Goal: Task Accomplishment & Management: Use online tool/utility

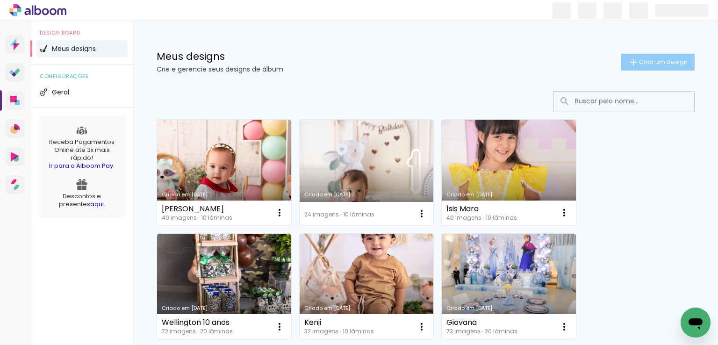
click at [647, 59] on span "Criar um design" at bounding box center [663, 62] width 49 height 6
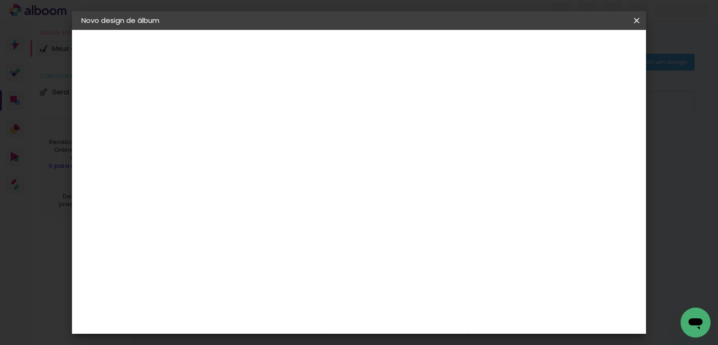
click at [234, 124] on input at bounding box center [234, 125] width 0 height 14
type input "[PERSON_NAME]"
type paper-input "[PERSON_NAME]"
click at [0, 0] on slot "Avançar" at bounding box center [0, 0] width 0 height 0
click at [0, 0] on slot "Tamanho Livre" at bounding box center [0, 0] width 0 height 0
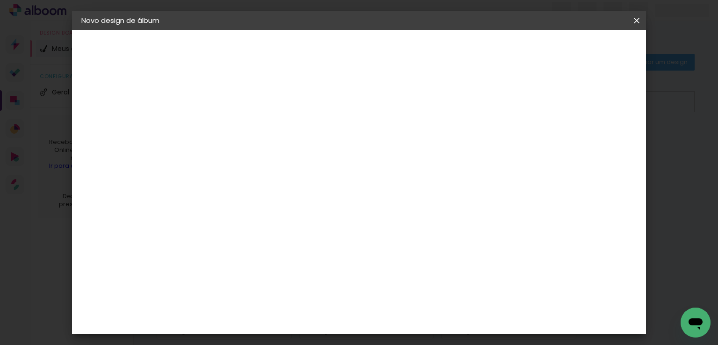
click at [0, 0] on slot "Avançar" at bounding box center [0, 0] width 0 height 0
drag, startPoint x: 208, startPoint y: 255, endPoint x: 198, endPoint y: 252, distance: 9.8
click at [199, 253] on input "30" at bounding box center [205, 257] width 24 height 14
type input "20"
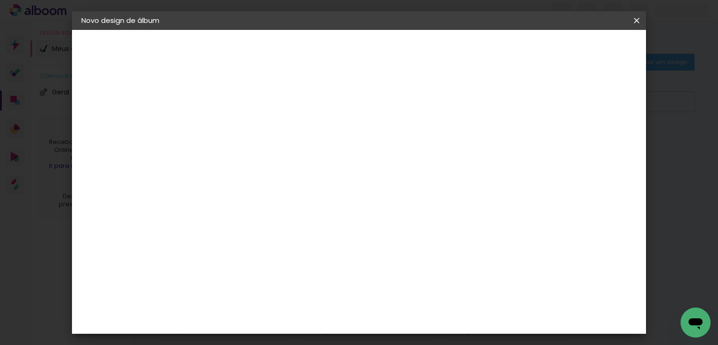
type paper-input "20"
drag, startPoint x: 417, startPoint y: 226, endPoint x: 408, endPoint y: 225, distance: 9.0
click at [408, 225] on input "60" at bounding box center [411, 230] width 24 height 14
type input "40"
type paper-input "40"
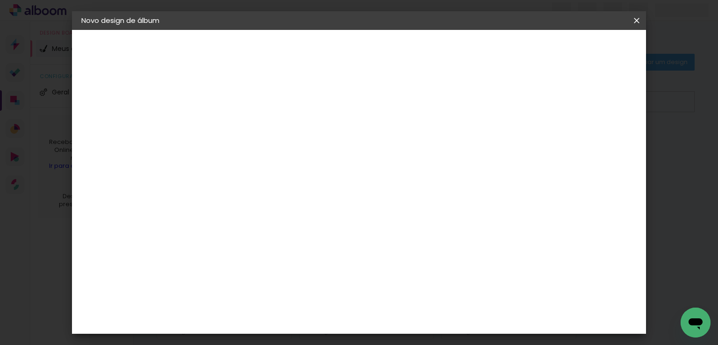
click at [579, 49] on span "Iniciar design" at bounding box center [557, 49] width 43 height 7
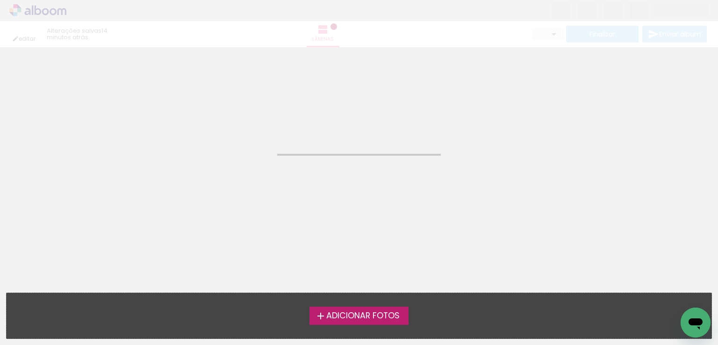
click at [382, 317] on span "Adicionar Fotos" at bounding box center [362, 316] width 73 height 8
click at [0, 0] on input "file" at bounding box center [0, 0] width 0 height 0
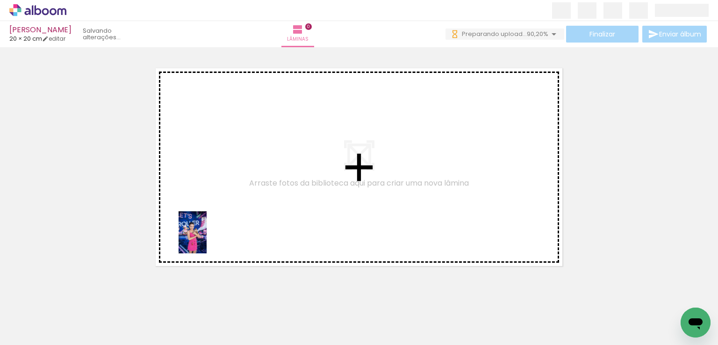
drag, startPoint x: 101, startPoint y: 326, endPoint x: 154, endPoint y: 322, distance: 52.5
click at [209, 237] on quentale-workspace at bounding box center [359, 172] width 718 height 345
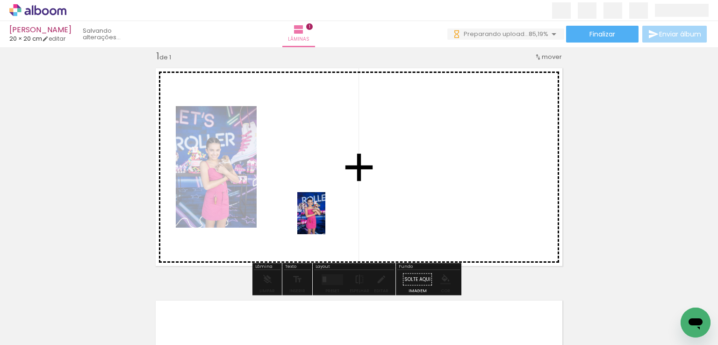
drag, startPoint x: 150, startPoint y: 319, endPoint x: 329, endPoint y: 217, distance: 205.5
click at [329, 217] on quentale-workspace at bounding box center [359, 172] width 718 height 345
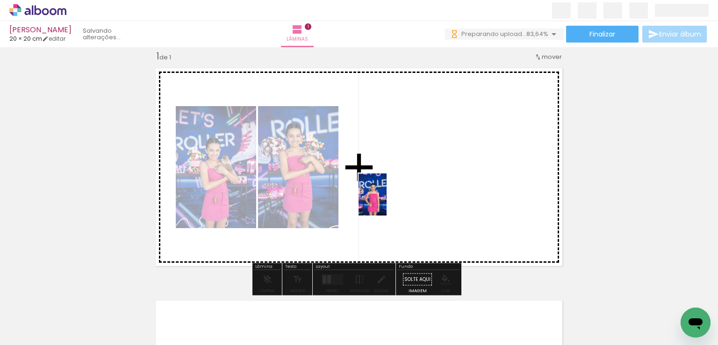
drag, startPoint x: 253, startPoint y: 315, endPoint x: 387, endPoint y: 202, distance: 175.5
click at [387, 202] on quentale-workspace at bounding box center [359, 172] width 718 height 345
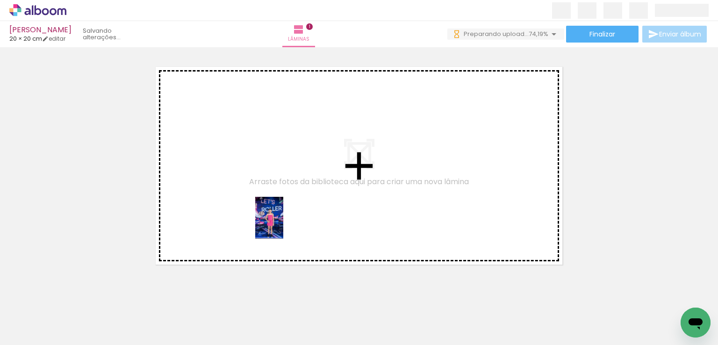
drag, startPoint x: 206, startPoint y: 319, endPoint x: 283, endPoint y: 225, distance: 121.9
click at [283, 225] on quentale-workspace at bounding box center [359, 172] width 718 height 345
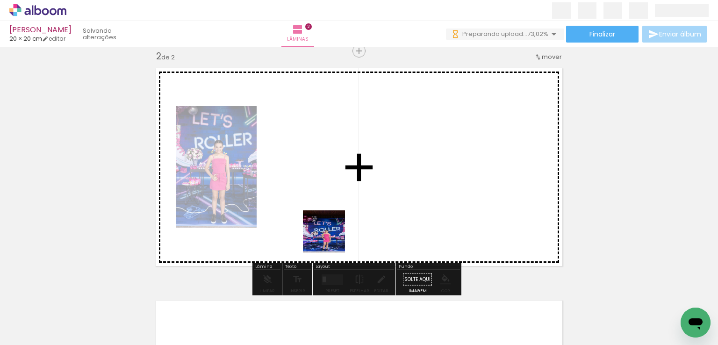
drag, startPoint x: 318, startPoint y: 304, endPoint x: 331, endPoint y: 239, distance: 67.2
click at [331, 239] on quentale-workspace at bounding box center [359, 172] width 718 height 345
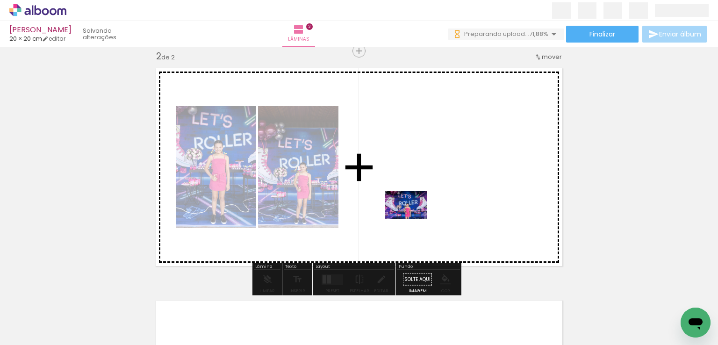
drag, startPoint x: 365, startPoint y: 318, endPoint x: 413, endPoint y: 219, distance: 110.0
click at [413, 219] on quentale-workspace at bounding box center [359, 172] width 718 height 345
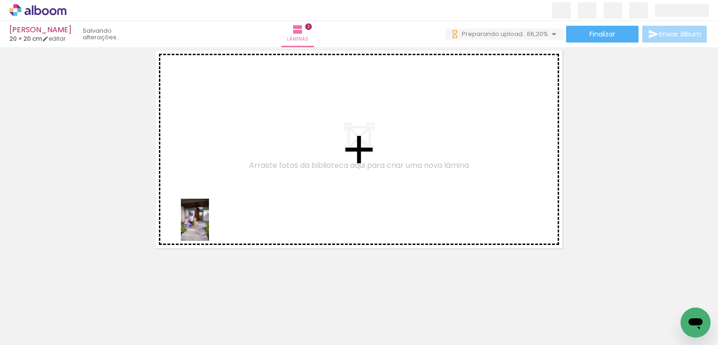
drag, startPoint x: 124, startPoint y: 313, endPoint x: 215, endPoint y: 219, distance: 131.0
click at [215, 219] on quentale-workspace at bounding box center [359, 172] width 718 height 345
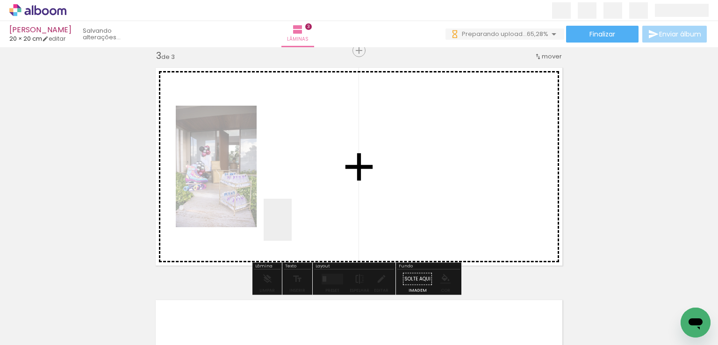
scroll to position [477, 0]
drag, startPoint x: 211, startPoint y: 291, endPoint x: 292, endPoint y: 226, distance: 104.1
click at [292, 226] on quentale-workspace at bounding box center [359, 172] width 718 height 345
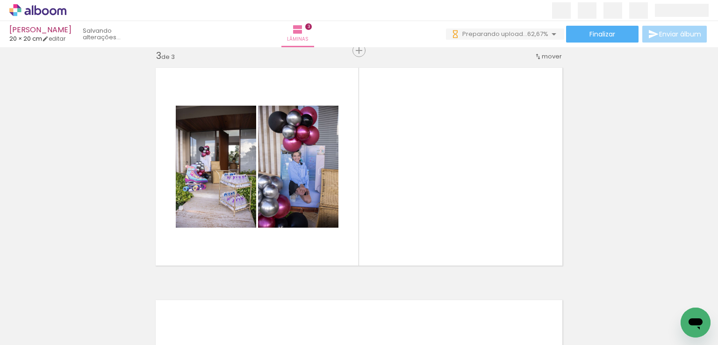
scroll to position [0, 0]
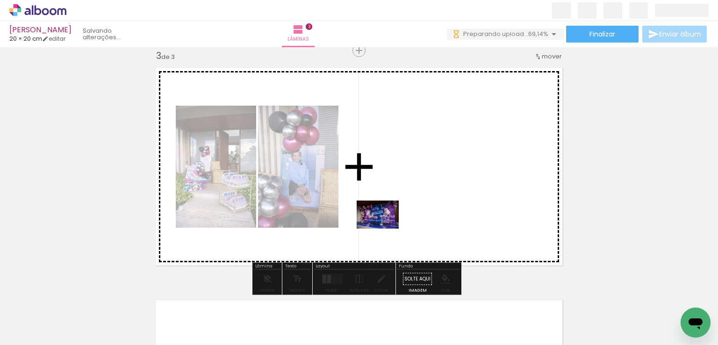
drag, startPoint x: 316, startPoint y: 301, endPoint x: 385, endPoint y: 229, distance: 99.9
click at [385, 229] on quentale-workspace at bounding box center [359, 172] width 718 height 345
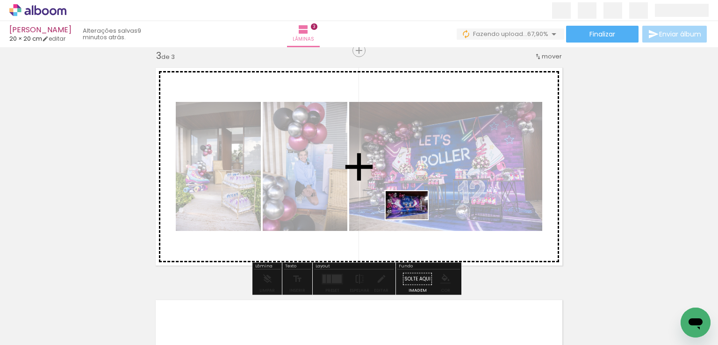
drag, startPoint x: 347, startPoint y: 315, endPoint x: 414, endPoint y: 219, distance: 116.5
click at [414, 219] on quentale-workspace at bounding box center [359, 172] width 718 height 345
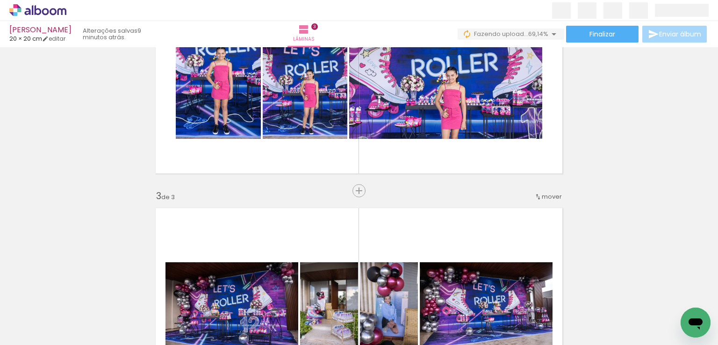
click at [546, 197] on span "mover" at bounding box center [552, 196] width 20 height 9
click at [531, 197] on paper-item "antes da 1" at bounding box center [524, 195] width 71 height 15
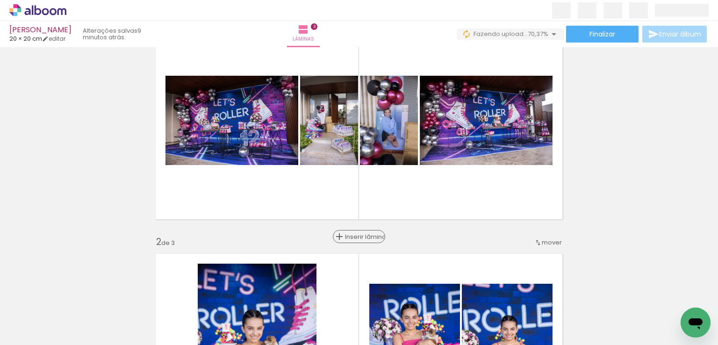
click at [356, 239] on span "Inserir lâmina" at bounding box center [363, 237] width 36 height 6
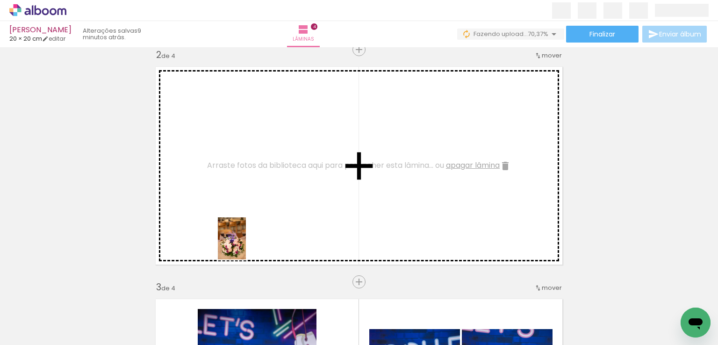
drag, startPoint x: 216, startPoint y: 276, endPoint x: 246, endPoint y: 246, distance: 43.3
click at [246, 246] on quentale-workspace at bounding box center [359, 172] width 718 height 345
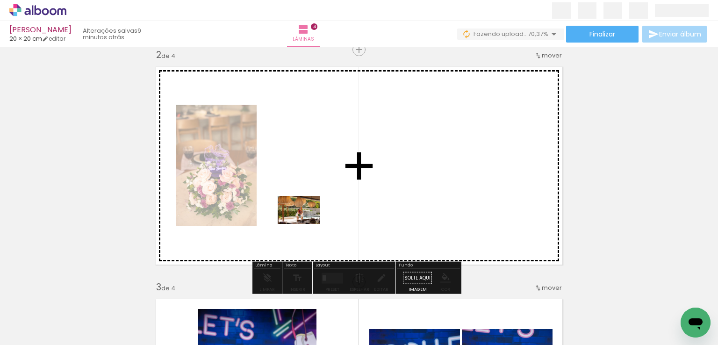
drag, startPoint x: 206, startPoint y: 318, endPoint x: 306, endPoint y: 224, distance: 137.3
click at [306, 224] on quentale-workspace at bounding box center [359, 172] width 718 height 345
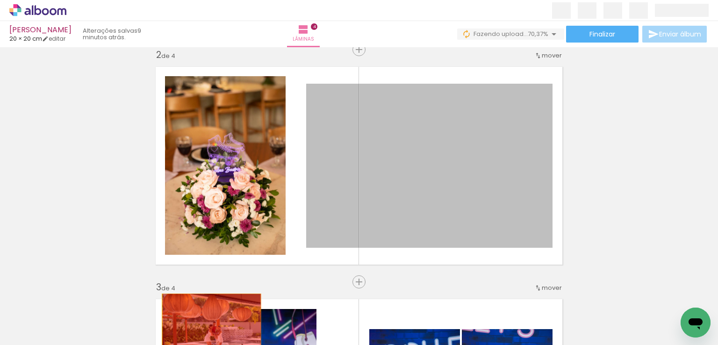
drag, startPoint x: 309, startPoint y: 277, endPoint x: 208, endPoint y: 326, distance: 112.5
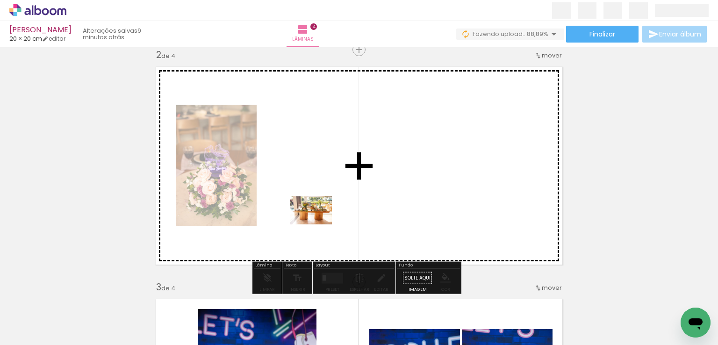
drag, startPoint x: 260, startPoint y: 318, endPoint x: 318, endPoint y: 224, distance: 110.1
click at [318, 224] on quentale-workspace at bounding box center [359, 172] width 718 height 345
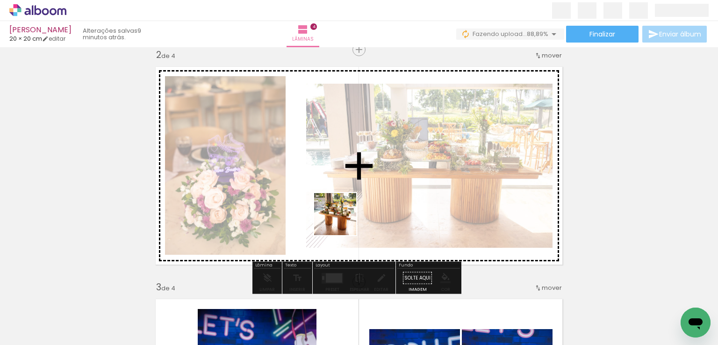
drag, startPoint x: 311, startPoint y: 312, endPoint x: 342, endPoint y: 221, distance: 96.6
click at [342, 221] on quentale-workspace at bounding box center [359, 172] width 718 height 345
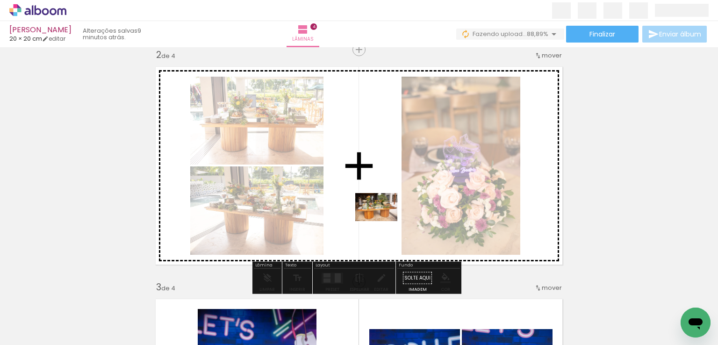
drag, startPoint x: 369, startPoint y: 319, endPoint x: 384, endPoint y: 221, distance: 99.4
click at [384, 221] on quentale-workspace at bounding box center [359, 172] width 718 height 345
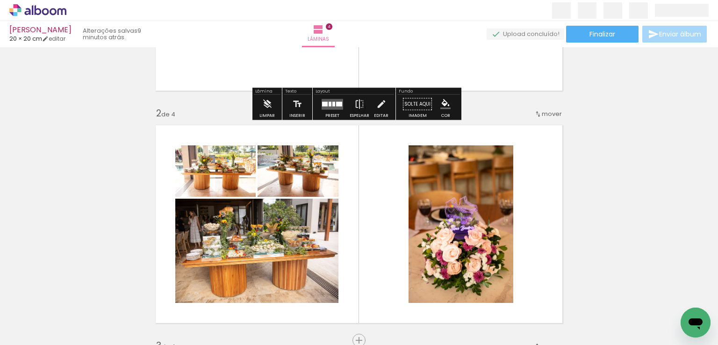
scroll to position [140, 0]
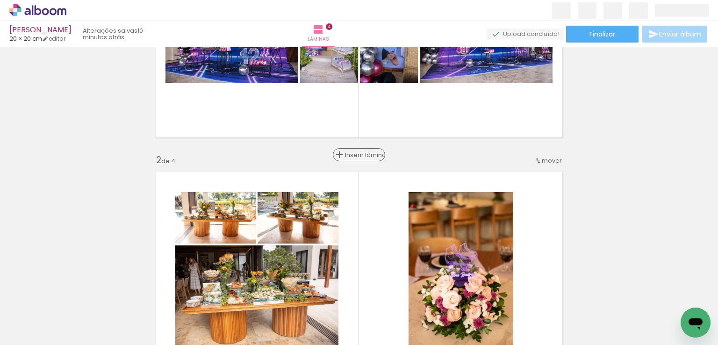
click at [354, 152] on span "Inserir lâmina" at bounding box center [363, 155] width 36 height 6
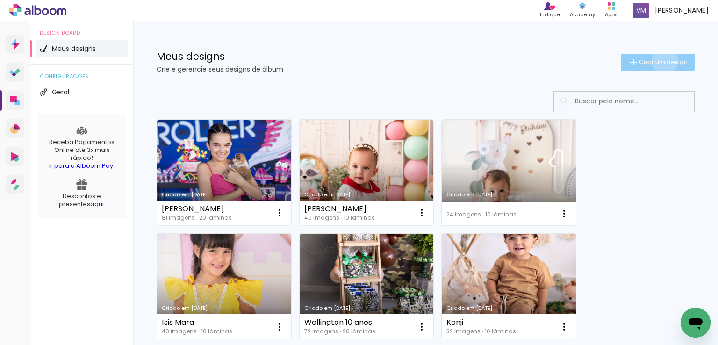
click at [656, 60] on span "Criar um design" at bounding box center [663, 62] width 49 height 6
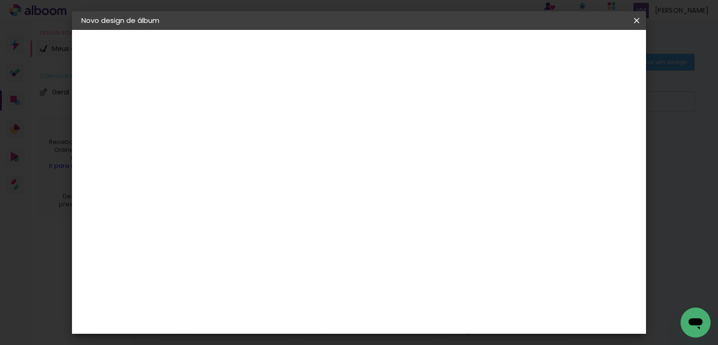
click at [234, 122] on input at bounding box center [234, 125] width 0 height 14
type input "Estela"
type paper-input "Estela"
click at [330, 43] on paper-button "Avançar" at bounding box center [307, 50] width 46 height 16
click at [409, 145] on paper-item "Tamanho Livre" at bounding box center [364, 142] width 90 height 21
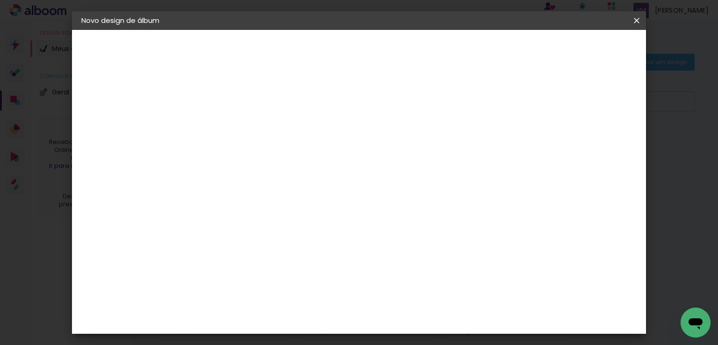
click at [0, 0] on slot "Avançar" at bounding box center [0, 0] width 0 height 0
drag, startPoint x: 209, startPoint y: 255, endPoint x: 204, endPoint y: 252, distance: 5.5
click at [204, 252] on input "30" at bounding box center [205, 257] width 24 height 14
type input "20"
type paper-input "20"
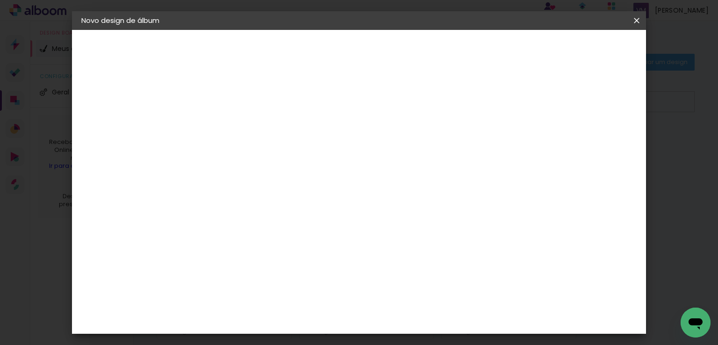
click at [412, 315] on input "60" at bounding box center [411, 318] width 24 height 14
type input "40"
type paper-input "40"
click at [579, 53] on span "Iniciar design" at bounding box center [557, 49] width 43 height 7
